Goal: Find specific page/section: Find specific page/section

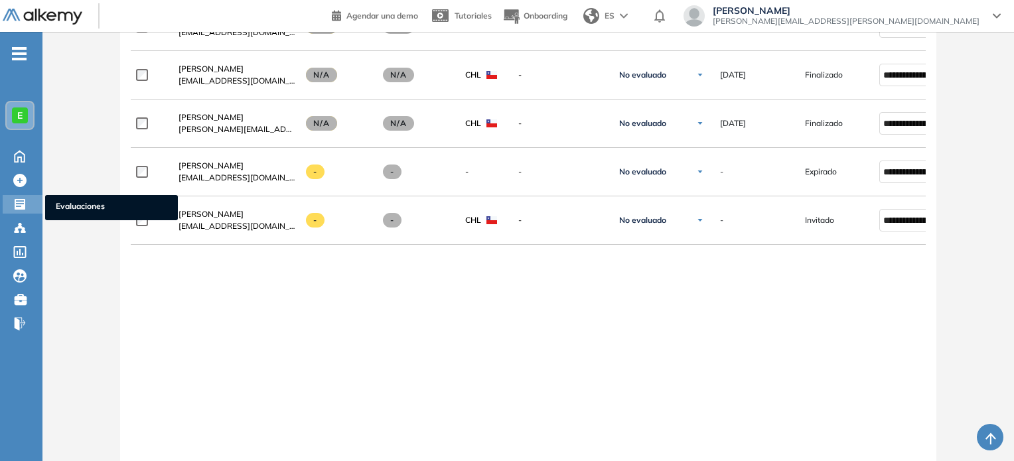
click at [74, 204] on span "Evaluaciones" at bounding box center [111, 207] width 111 height 15
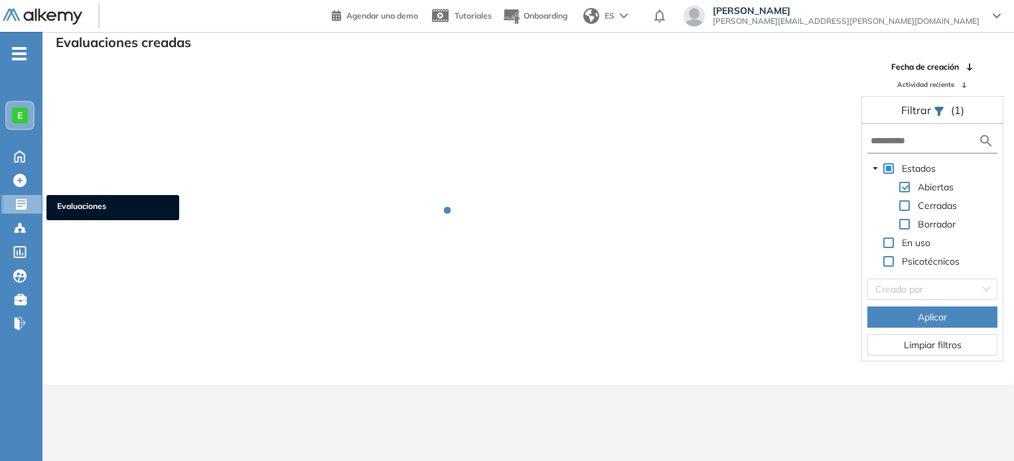
scroll to position [32, 0]
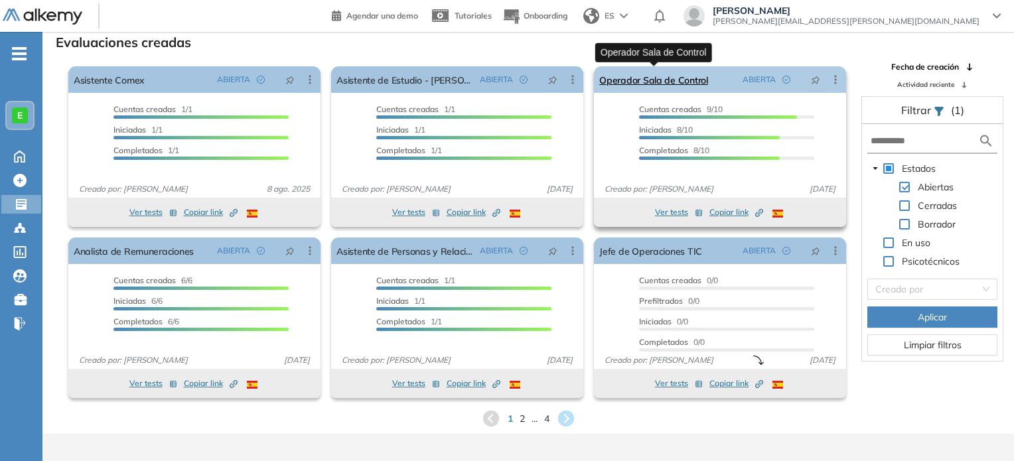
click at [694, 78] on link "Operador Sala de Control" at bounding box center [653, 79] width 109 height 27
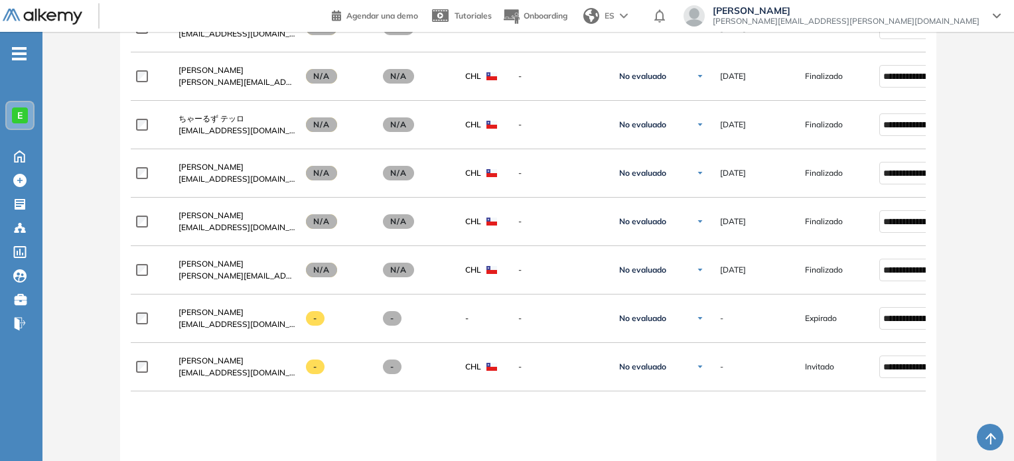
scroll to position [595, 0]
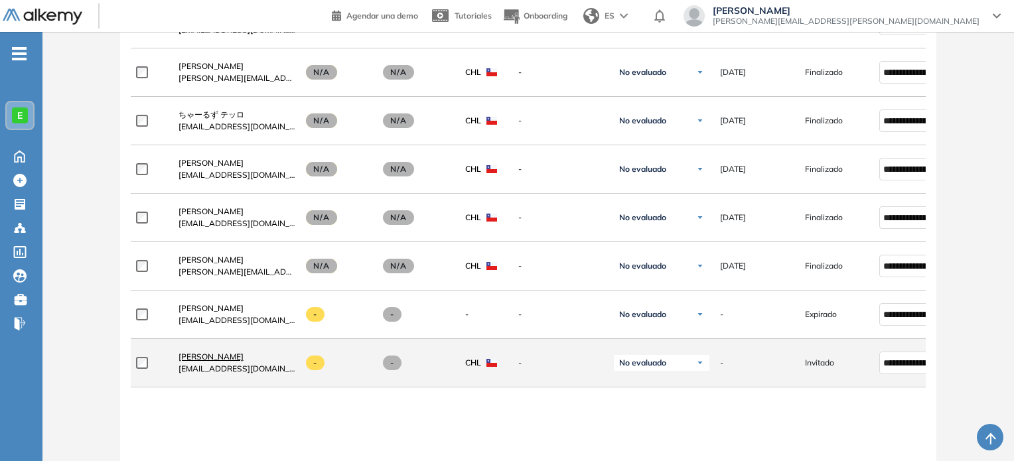
click at [238, 357] on span "[PERSON_NAME]" at bounding box center [210, 357] width 65 height 10
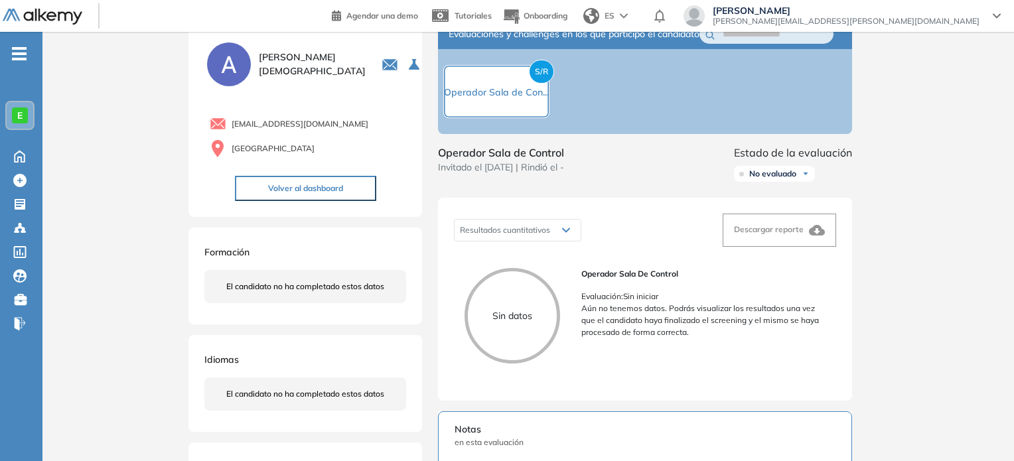
scroll to position [31, 0]
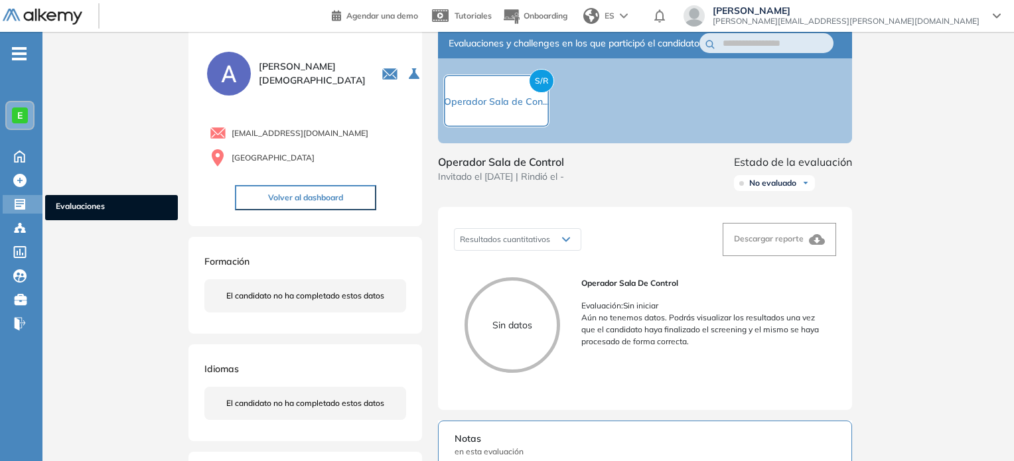
click at [67, 201] on span "Evaluaciones" at bounding box center [111, 207] width 111 height 15
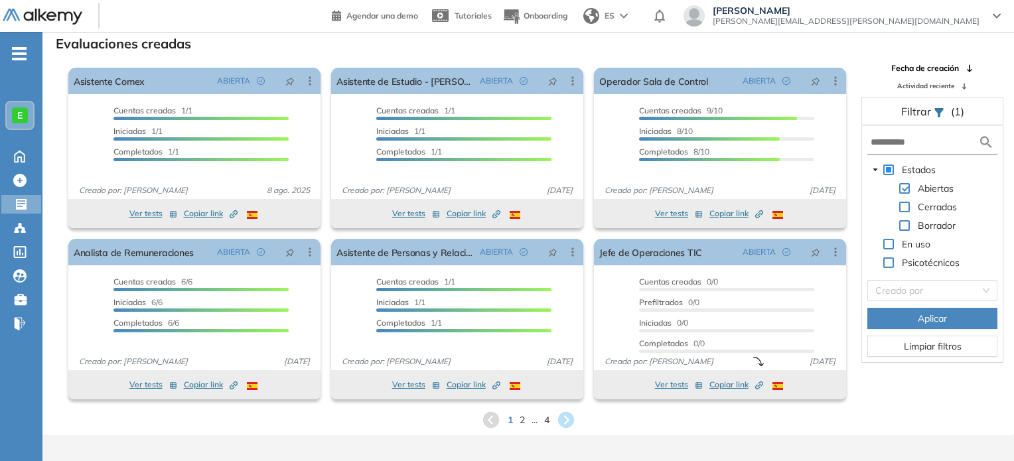
click at [433, 44] on div "Evaluaciones creadas" at bounding box center [528, 42] width 950 height 19
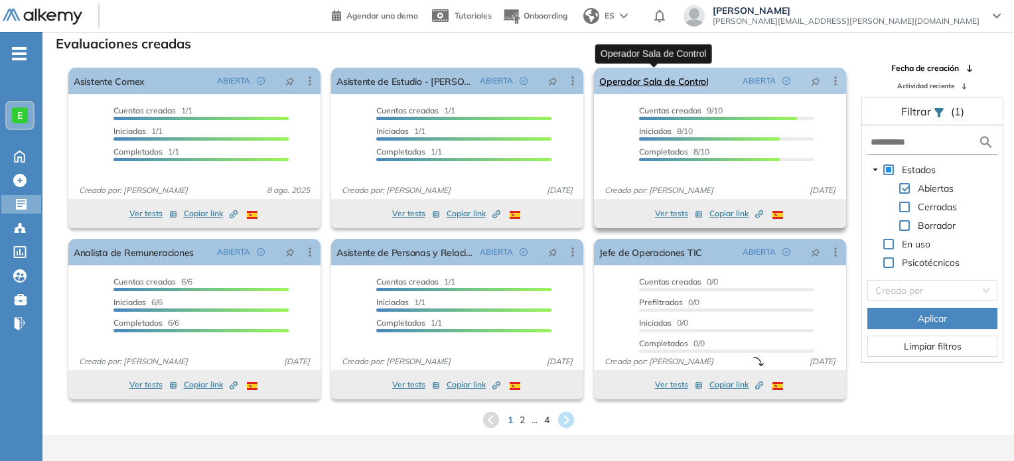
click at [648, 82] on link "Operador Sala de Control" at bounding box center [653, 81] width 109 height 27
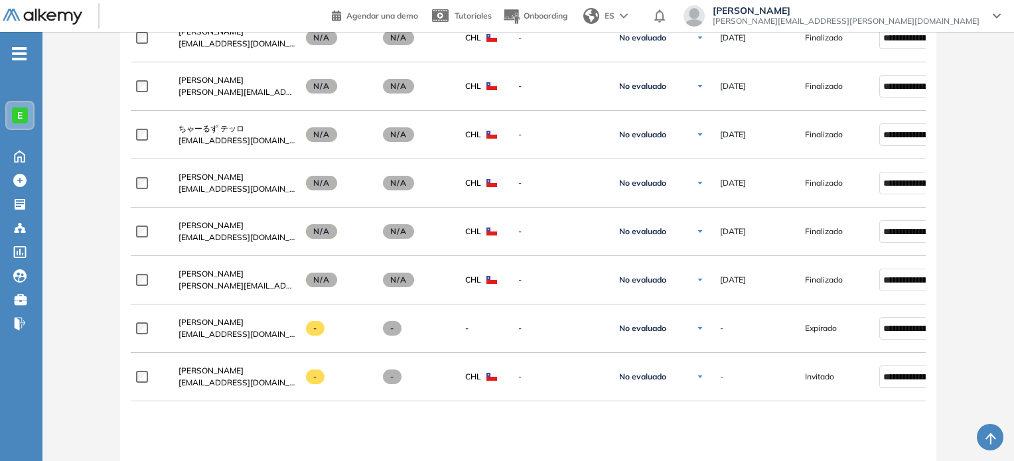
scroll to position [591, 0]
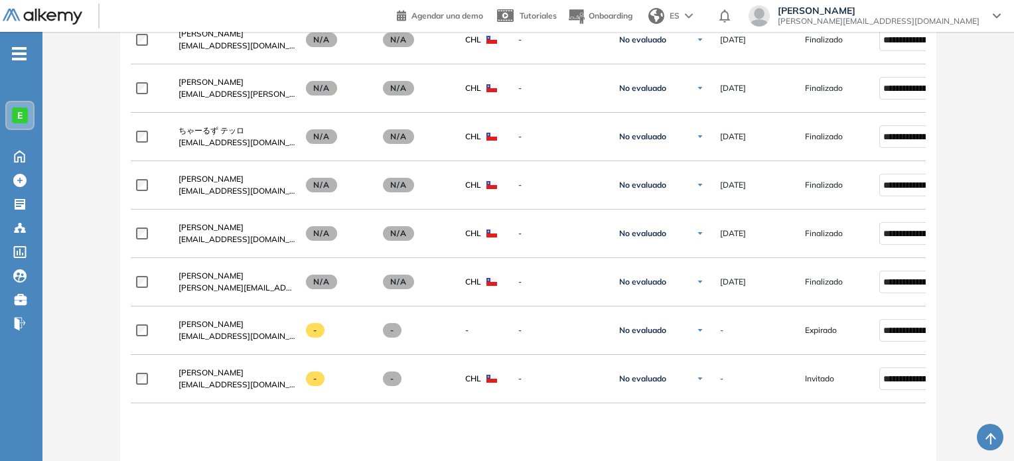
scroll to position [637, 0]
